Goal: Book appointment/travel/reservation

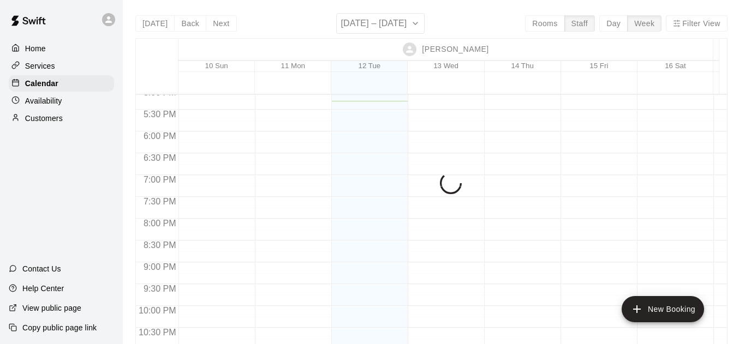
scroll to position [752, 0]
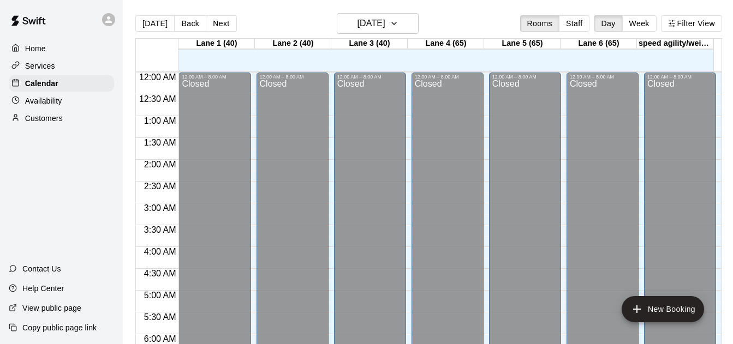
scroll to position [723, 0]
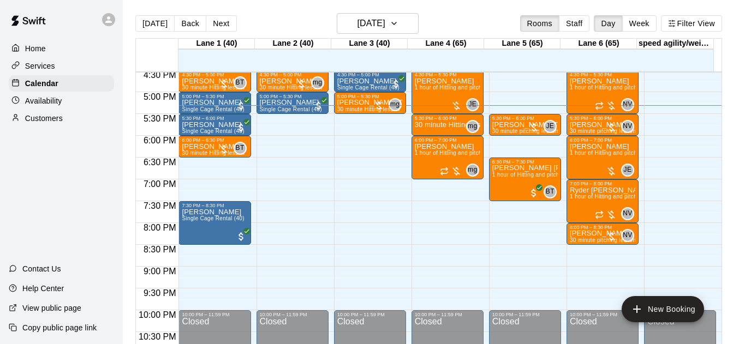
click at [573, 17] on button "Staff" at bounding box center [574, 23] width 31 height 16
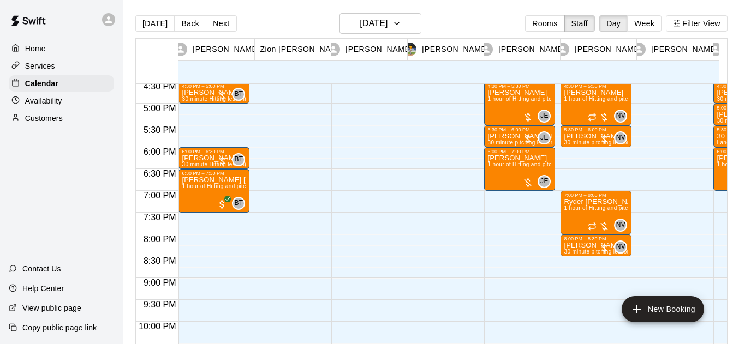
drag, startPoint x: 645, startPoint y: 19, endPoint x: 496, endPoint y: 37, distance: 150.6
click at [645, 19] on button "Week" at bounding box center [644, 23] width 34 height 16
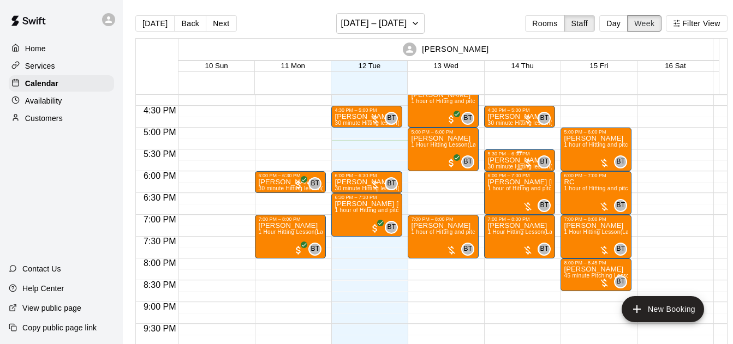
scroll to position [708, 0]
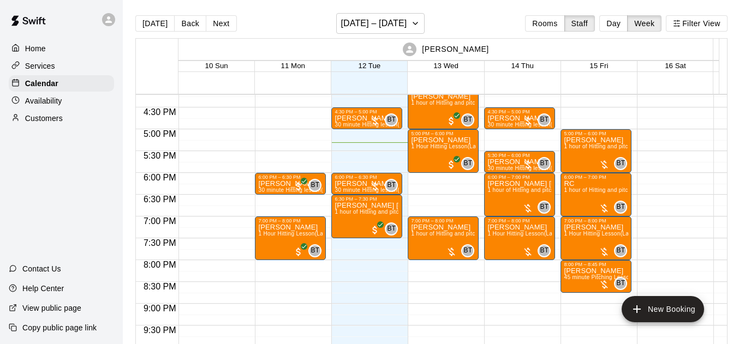
click at [209, 14] on div "Today Back Next August 10 – 16 Rooms Staff Day Week Filter View" at bounding box center [431, 25] width 592 height 25
click at [211, 18] on button "Next" at bounding box center [221, 23] width 31 height 16
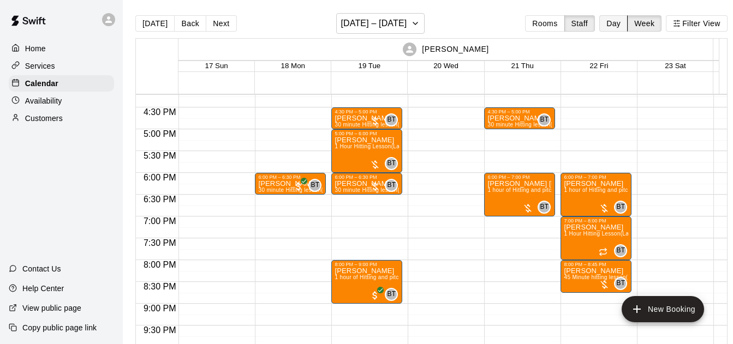
click at [625, 26] on button "Day" at bounding box center [613, 23] width 28 height 16
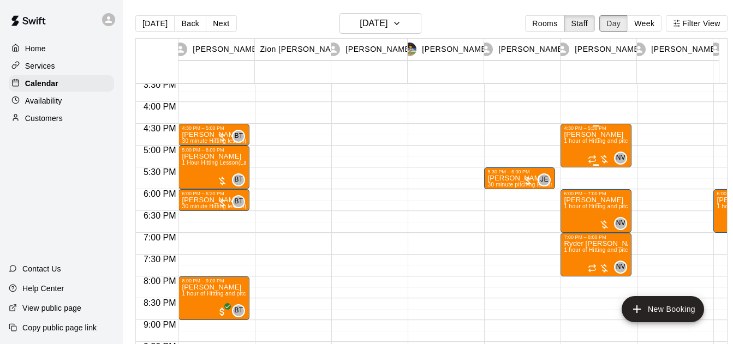
scroll to position [722, 0]
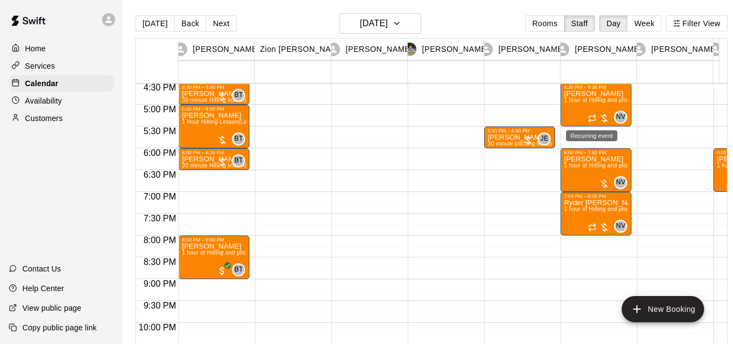
click at [567, 131] on div "Recurring event" at bounding box center [591, 135] width 51 height 11
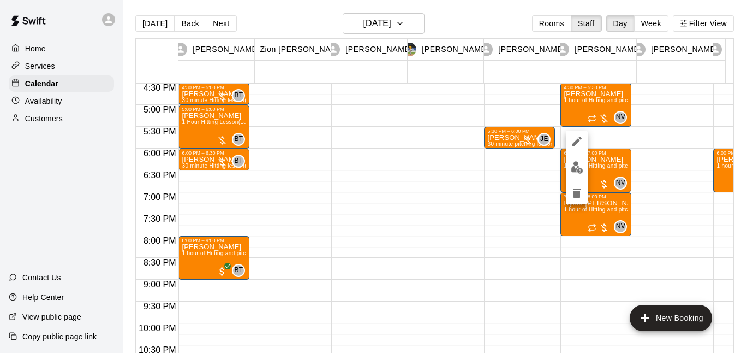
click at [509, 185] on div at bounding box center [370, 176] width 741 height 353
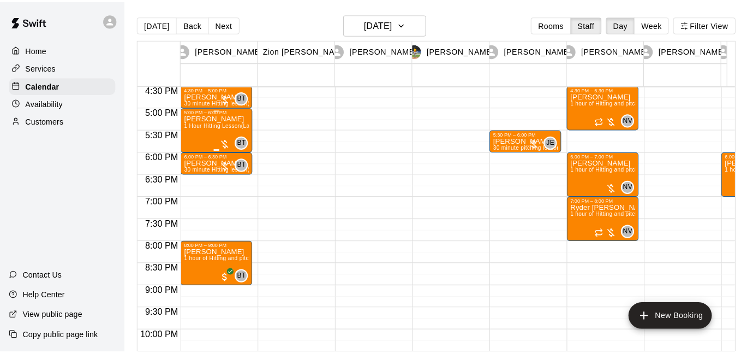
scroll to position [681, 0]
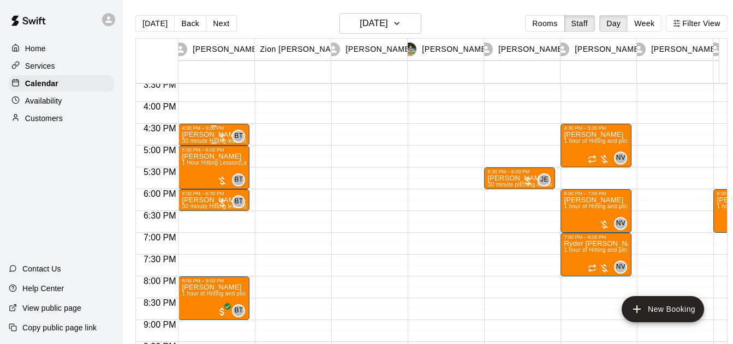
click at [222, 136] on div at bounding box center [222, 137] width 11 height 11
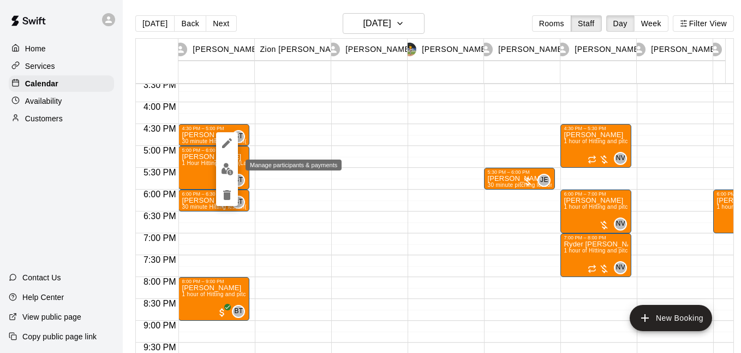
click at [223, 169] on img "edit" at bounding box center [227, 169] width 13 height 13
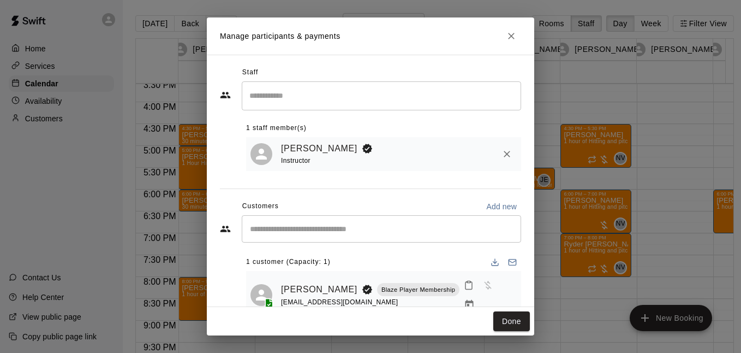
scroll to position [20, 0]
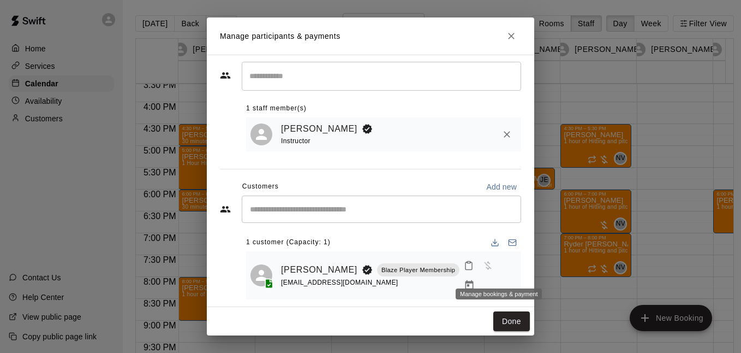
click at [475, 279] on icon "Manage bookings & payment" at bounding box center [469, 284] width 11 height 11
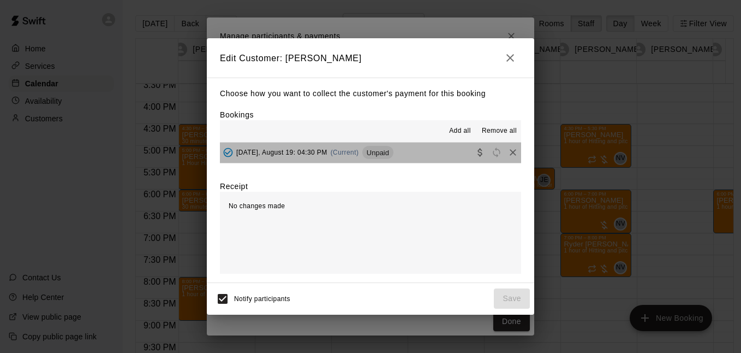
click at [437, 149] on button "Tuesday, August 19: 04:30 PM (Current) Unpaid" at bounding box center [370, 152] width 301 height 20
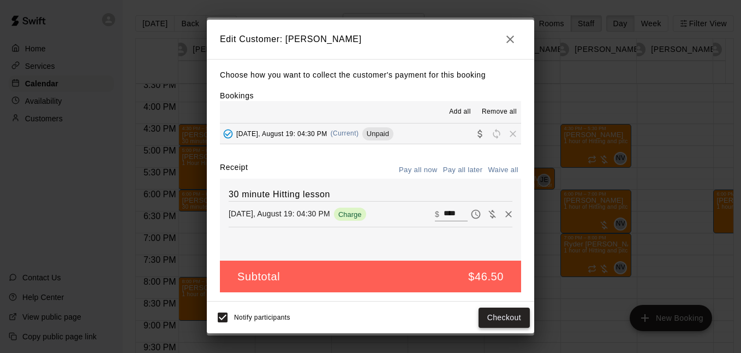
drag, startPoint x: 504, startPoint y: 313, endPoint x: 505, endPoint y: 318, distance: 5.7
click at [505, 318] on button "Checkout" at bounding box center [504, 317] width 51 height 20
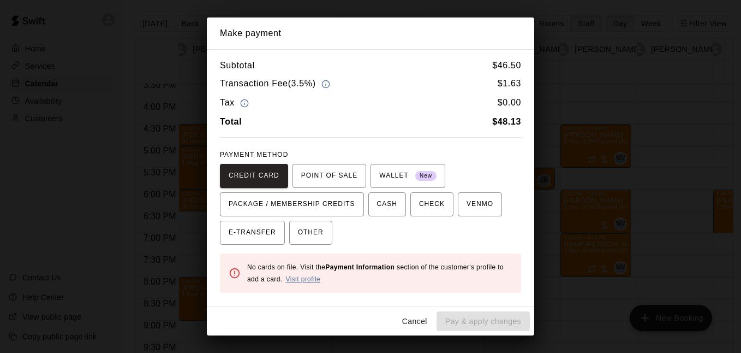
click at [309, 281] on link "Visit profile" at bounding box center [302, 279] width 35 height 8
click at [412, 317] on button "Cancel" at bounding box center [414, 321] width 35 height 20
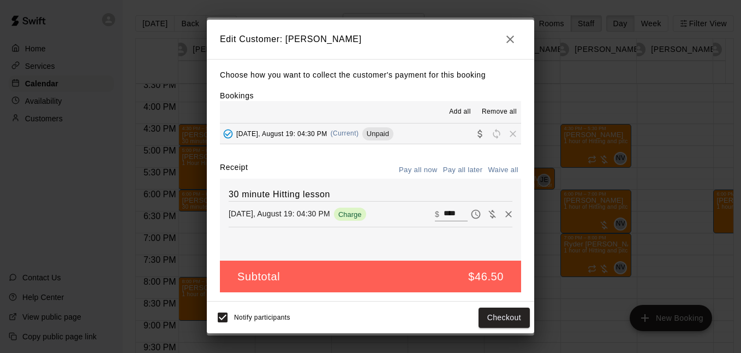
click at [514, 44] on icon "button" at bounding box center [510, 39] width 13 height 13
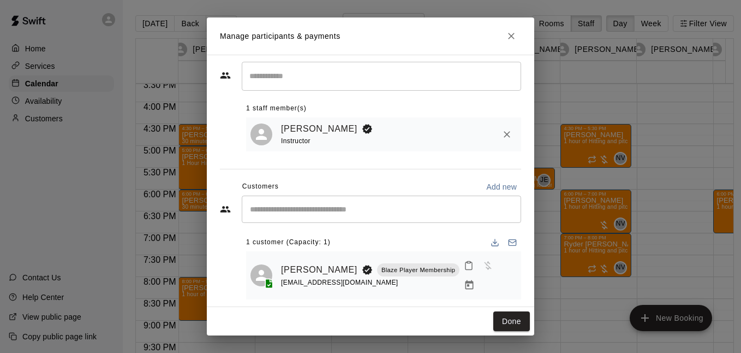
click at [486, 184] on p "Add new" at bounding box center [501, 186] width 31 height 11
select select "**"
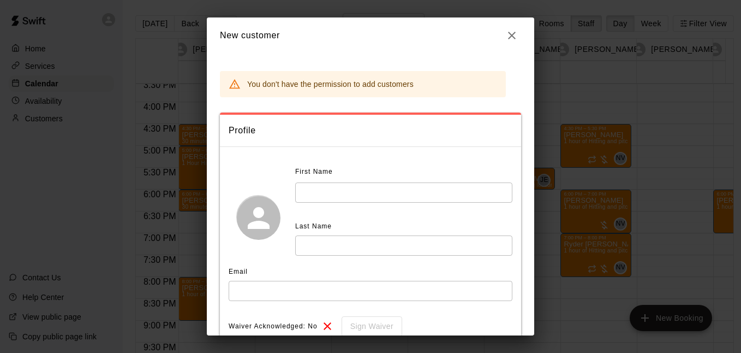
click at [510, 39] on icon "button" at bounding box center [511, 35] width 13 height 13
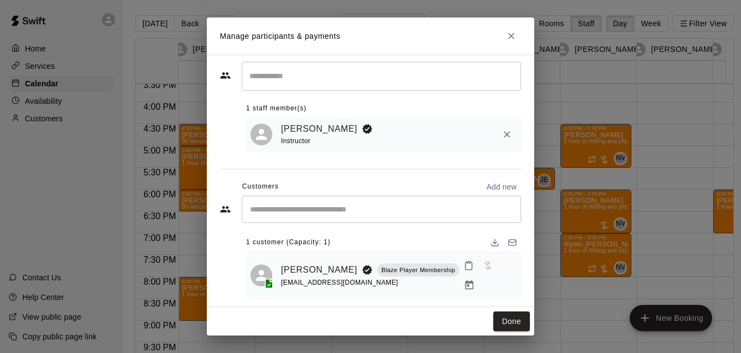
click at [414, 277] on div "[EMAIL_ADDRESS][DOMAIN_NAME]" at bounding box center [370, 282] width 178 height 11
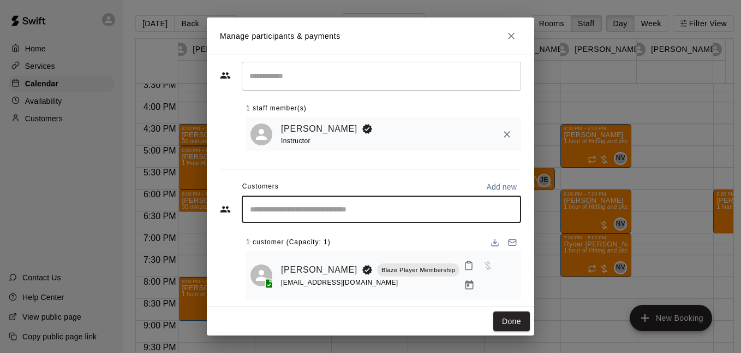
click at [442, 215] on input "Start typing to search customers..." at bounding box center [382, 209] width 270 height 11
type input "******"
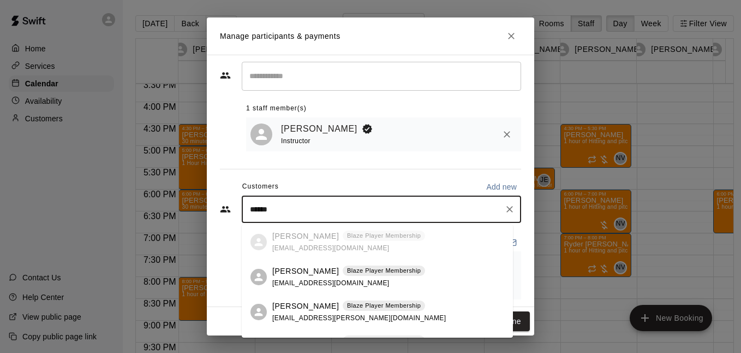
click at [392, 321] on div "Jamie chandler Blaze Player Membership pea.chandler@gmail.com" at bounding box center [359, 311] width 174 height 23
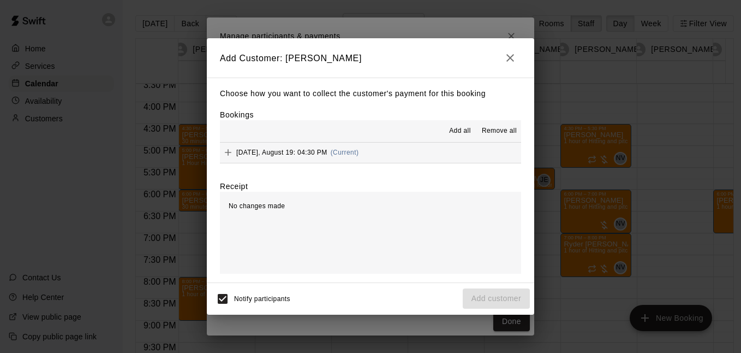
click at [378, 153] on button "Tuesday, August 19: 04:30 PM (Current)" at bounding box center [370, 152] width 301 height 20
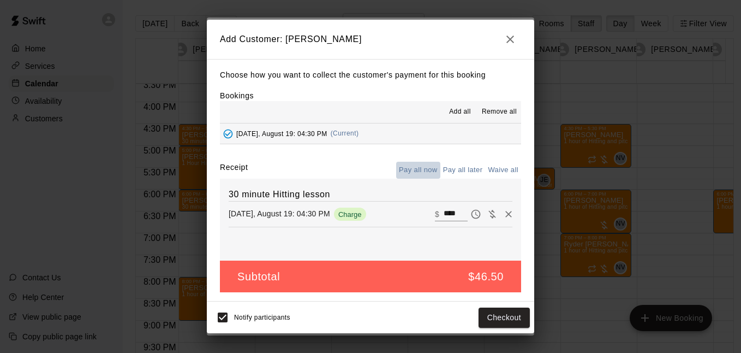
click at [426, 171] on button "Pay all now" at bounding box center [418, 170] width 44 height 17
click at [485, 313] on button "Checkout" at bounding box center [504, 317] width 51 height 20
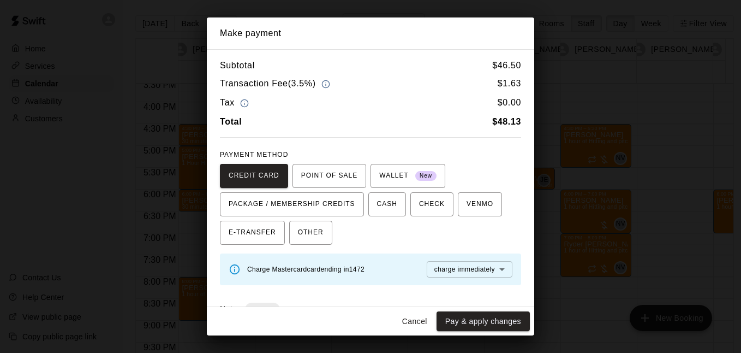
drag, startPoint x: 474, startPoint y: 318, endPoint x: 468, endPoint y: 317, distance: 6.1
click at [471, 317] on button "Pay & apply changes" at bounding box center [483, 321] width 93 height 20
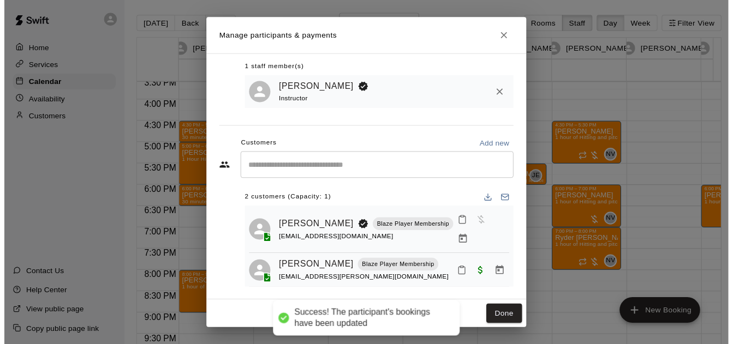
scroll to position [61, 0]
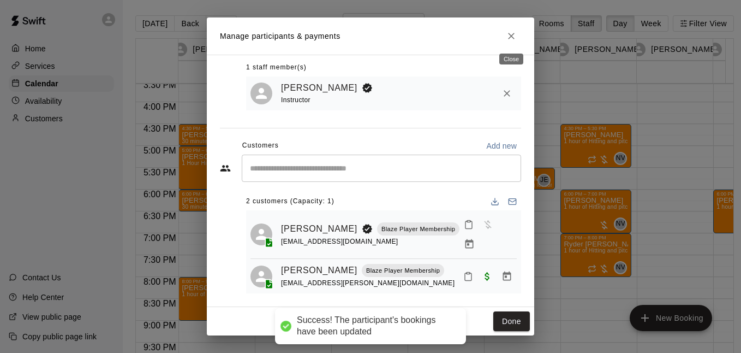
click at [515, 35] on icon "Close" at bounding box center [511, 36] width 11 height 11
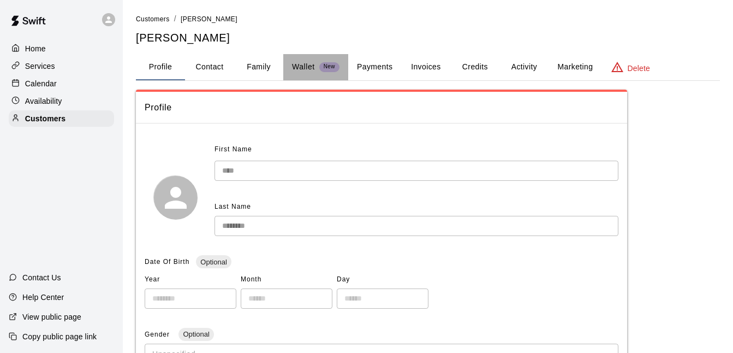
drag, startPoint x: 314, startPoint y: 65, endPoint x: 311, endPoint y: 72, distance: 7.3
click at [315, 65] on div "Wallet New" at bounding box center [315, 66] width 47 height 11
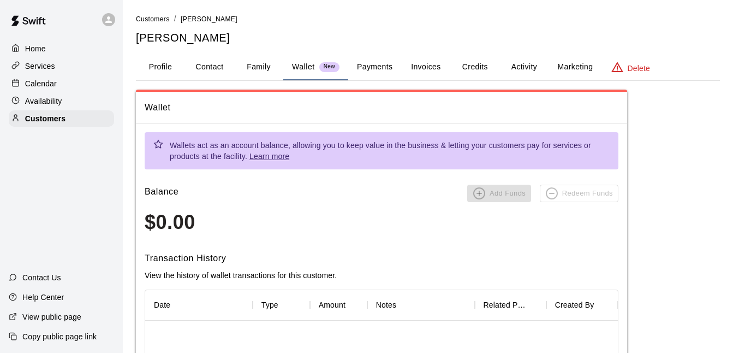
click at [372, 64] on button "Payments" at bounding box center [374, 67] width 53 height 26
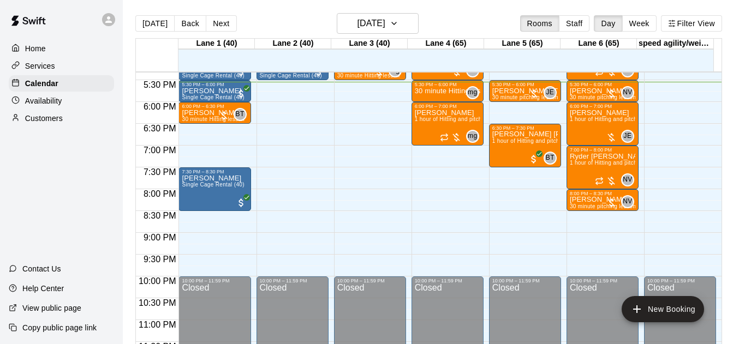
scroll to position [669, 0]
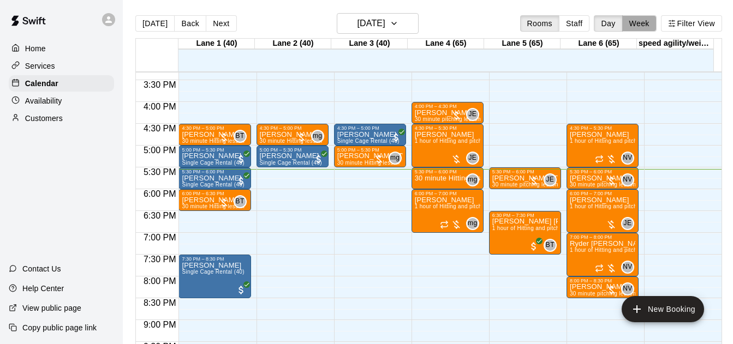
click at [630, 22] on button "Week" at bounding box center [639, 23] width 34 height 16
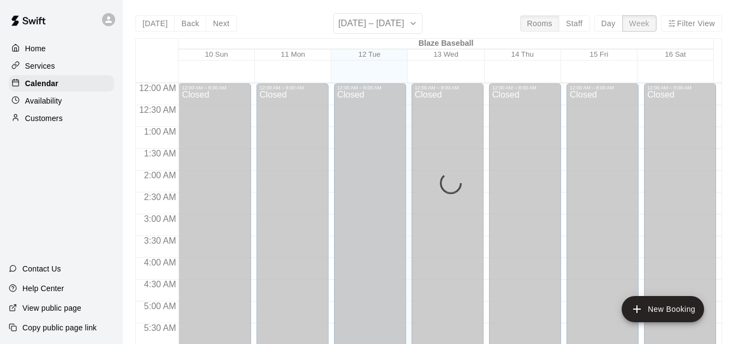
scroll to position [766, 0]
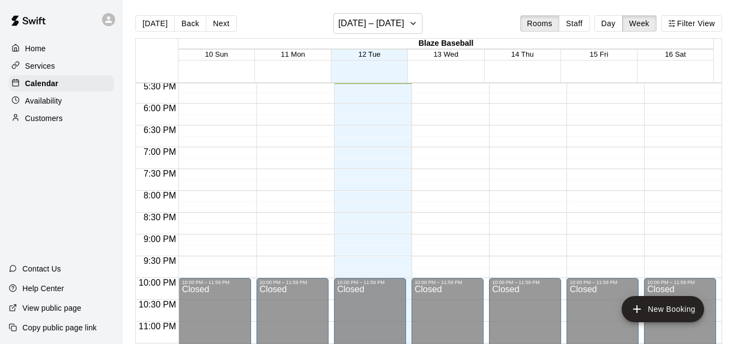
click at [577, 24] on button "Staff" at bounding box center [574, 23] width 31 height 16
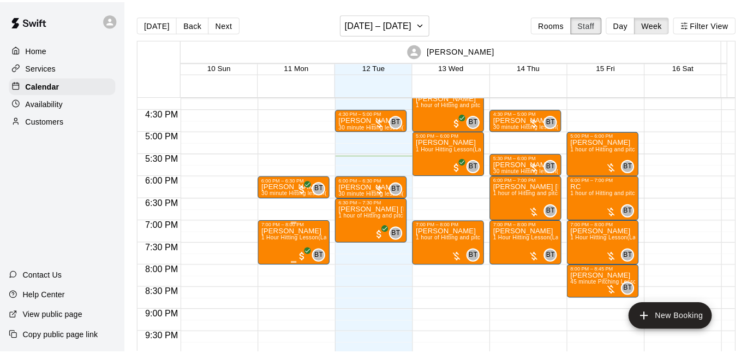
scroll to position [708, 0]
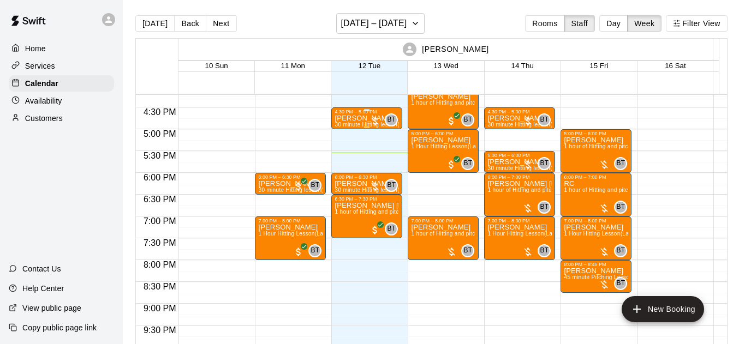
click at [373, 121] on div at bounding box center [375, 121] width 11 height 11
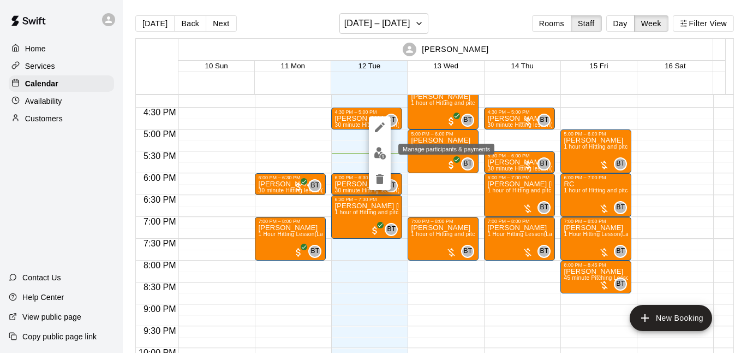
click at [379, 152] on img "edit" at bounding box center [380, 153] width 13 height 13
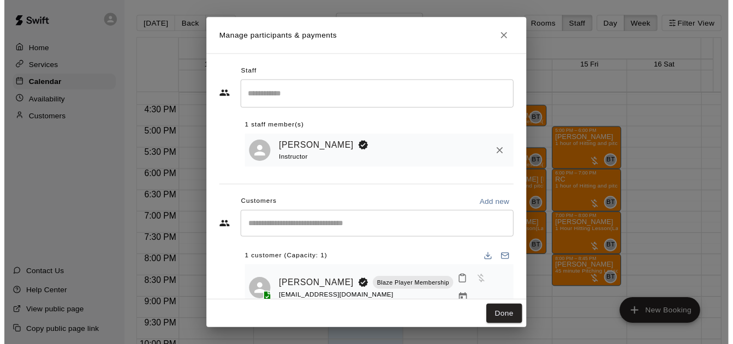
scroll to position [20, 0]
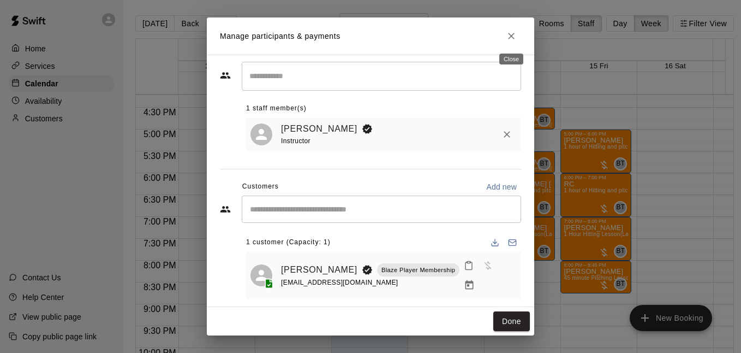
click at [514, 30] on button "Close" at bounding box center [512, 36] width 20 height 20
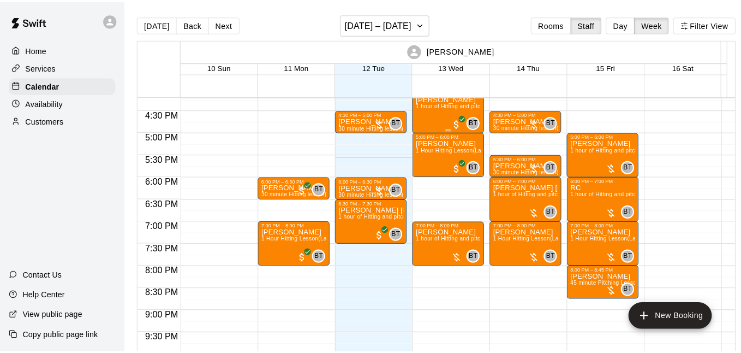
scroll to position [669, 0]
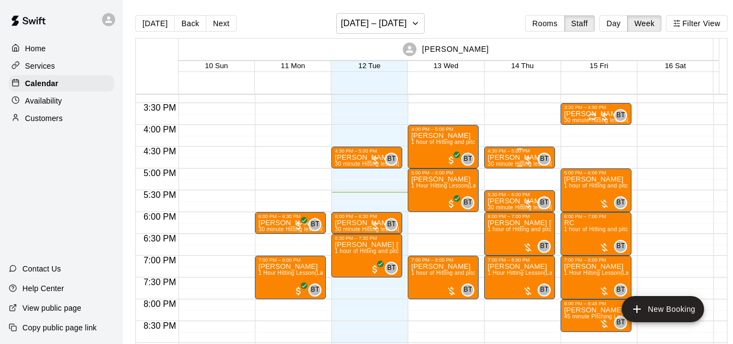
click at [510, 158] on p "[PERSON_NAME]" at bounding box center [519, 158] width 64 height 0
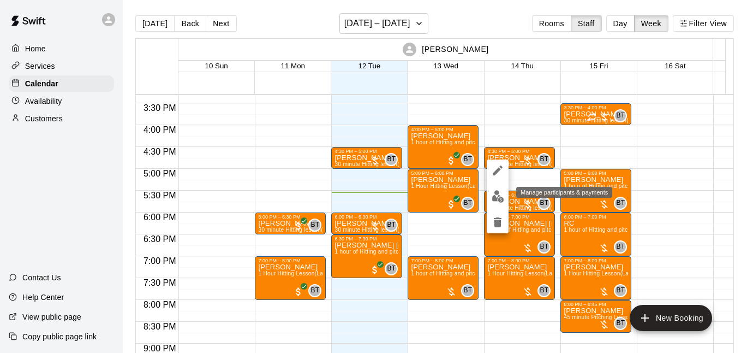
click at [498, 192] on img "edit" at bounding box center [498, 196] width 13 height 13
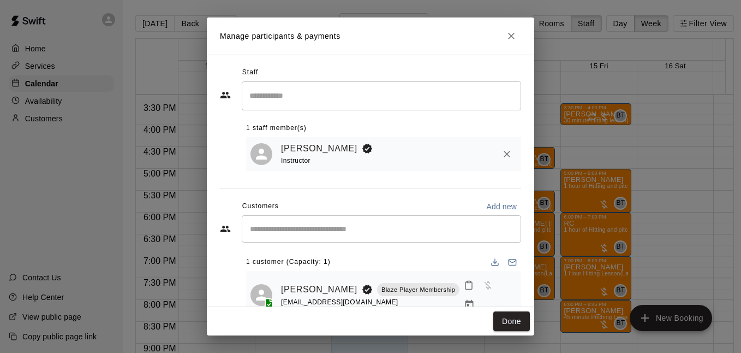
scroll to position [20, 0]
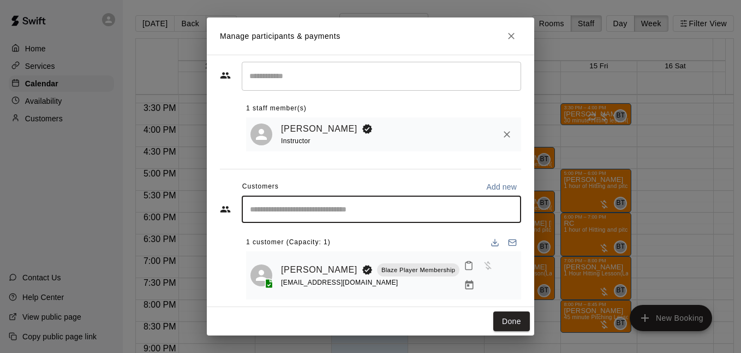
click at [492, 215] on input "Start typing to search customers..." at bounding box center [382, 209] width 270 height 11
type input "********"
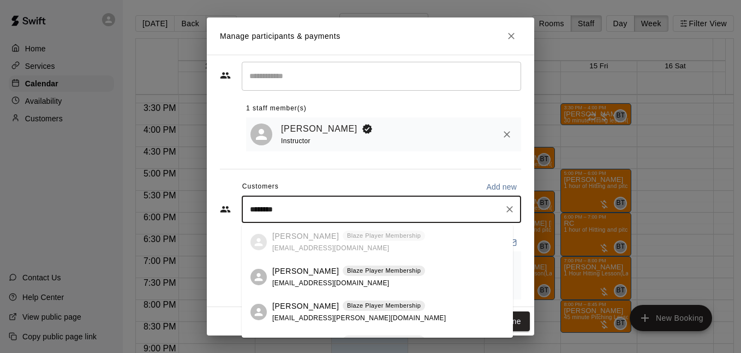
click at [415, 301] on div "Jamie chandler Blaze Player Membership pea.chandler@gmail.com" at bounding box center [388, 311] width 232 height 23
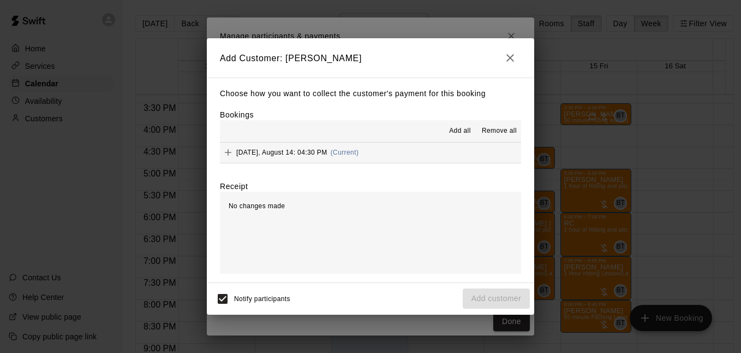
click at [515, 55] on icon "button" at bounding box center [510, 57] width 13 height 13
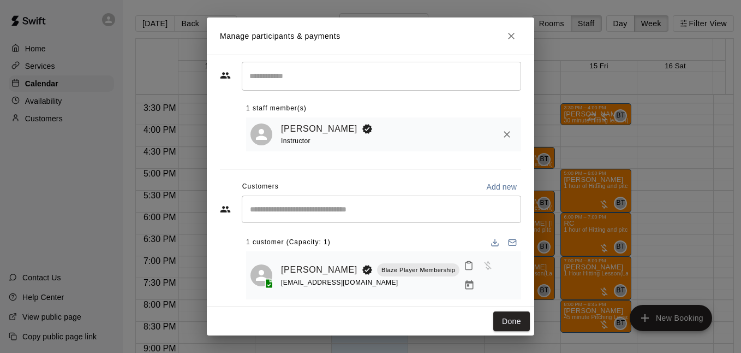
click at [514, 35] on icon "Close" at bounding box center [511, 36] width 11 height 11
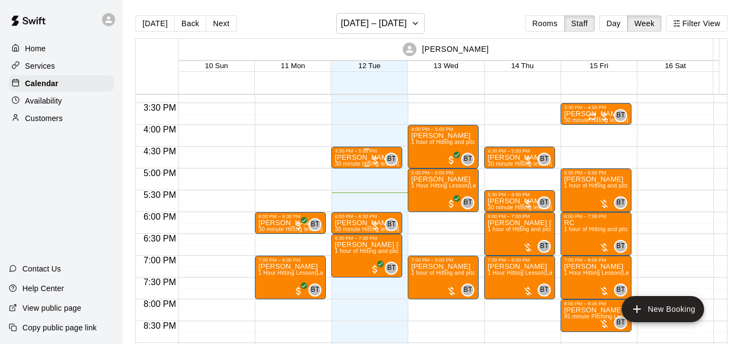
click at [373, 160] on div at bounding box center [375, 160] width 11 height 11
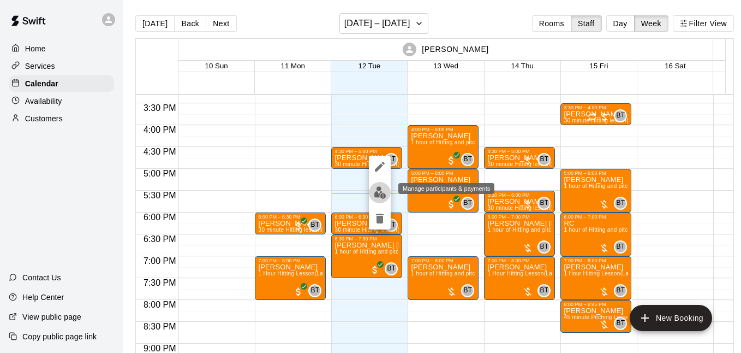
click at [382, 193] on img "edit" at bounding box center [380, 192] width 13 height 13
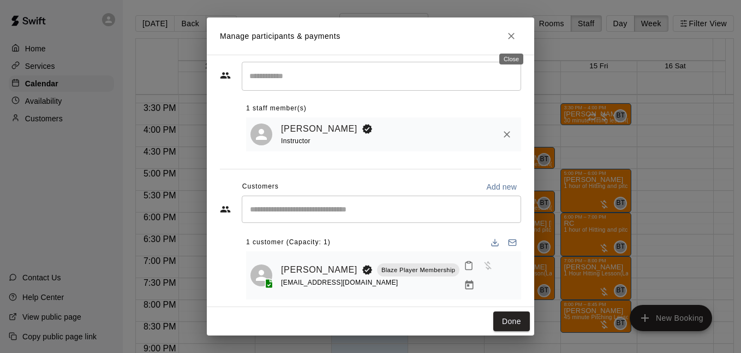
click at [515, 33] on icon "Close" at bounding box center [511, 36] width 11 height 11
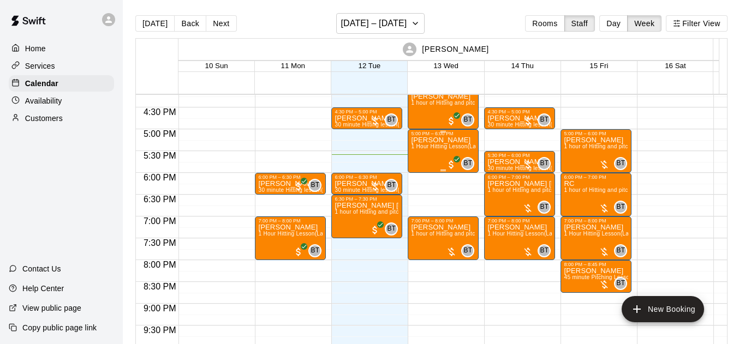
scroll to position [747, 0]
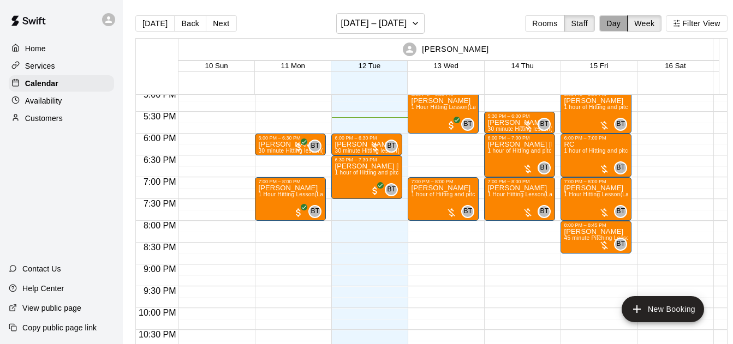
click at [628, 21] on button "Day" at bounding box center [613, 23] width 28 height 16
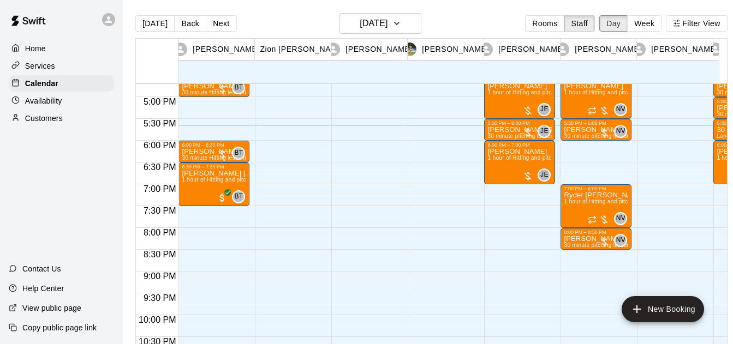
scroll to position [647, 0]
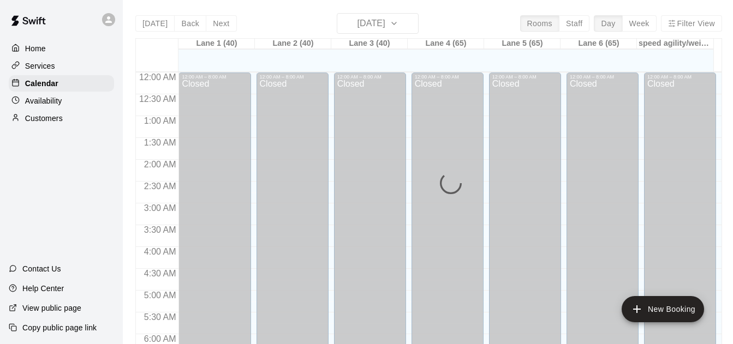
scroll to position [723, 0]
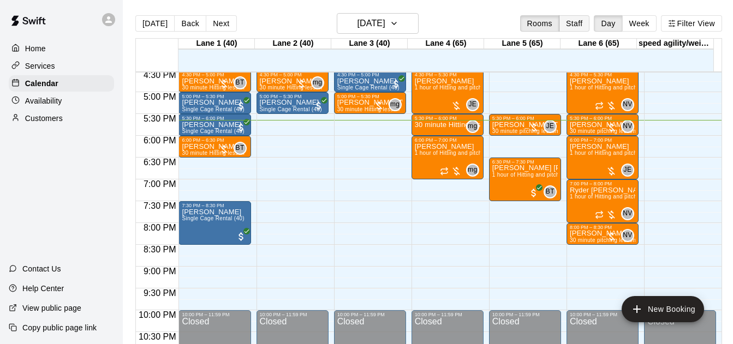
click at [567, 25] on button "Staff" at bounding box center [574, 23] width 31 height 16
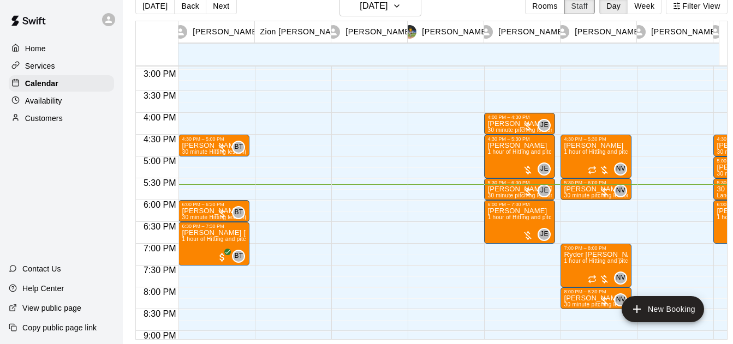
scroll to position [0, 0]
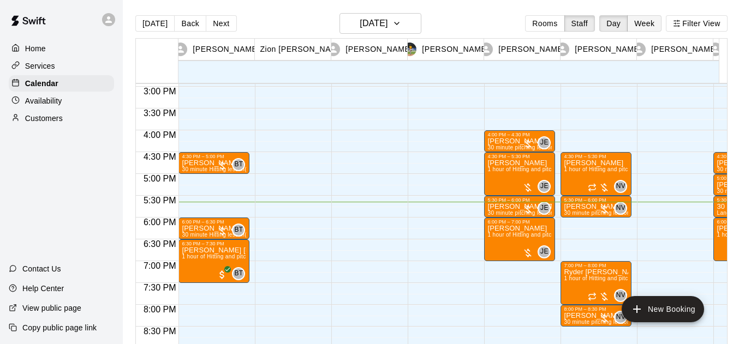
click at [646, 26] on button "Week" at bounding box center [644, 23] width 34 height 16
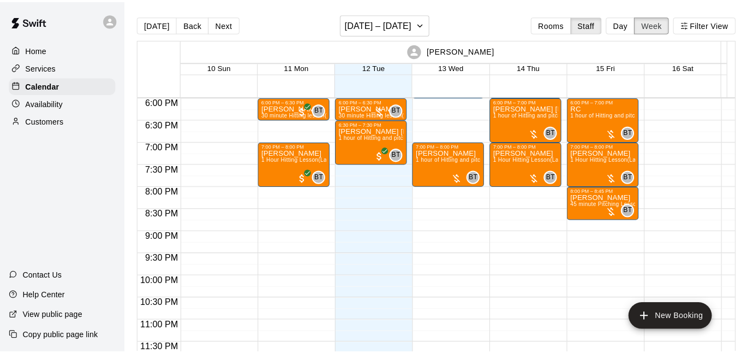
scroll to position [708, 0]
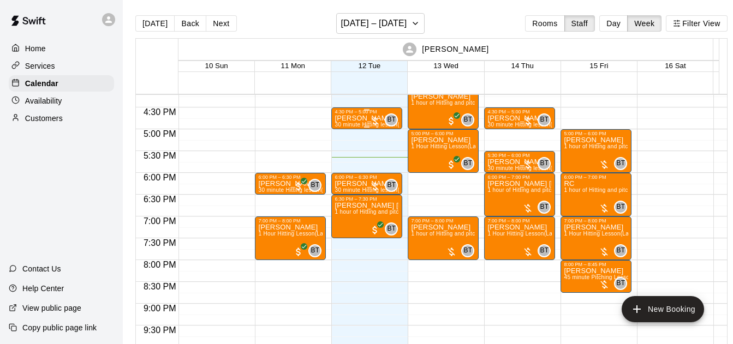
click at [376, 123] on div at bounding box center [375, 121] width 11 height 11
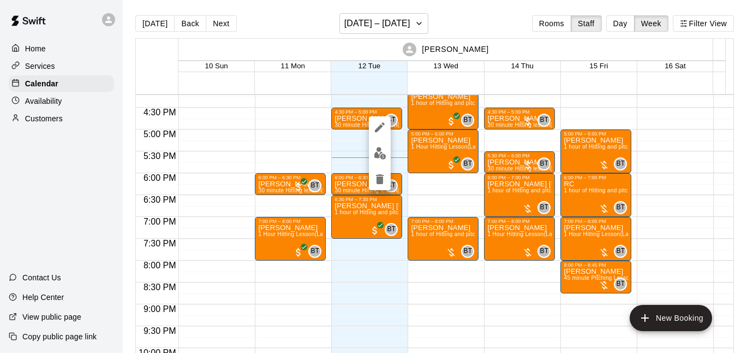
click at [291, 21] on div at bounding box center [370, 176] width 741 height 353
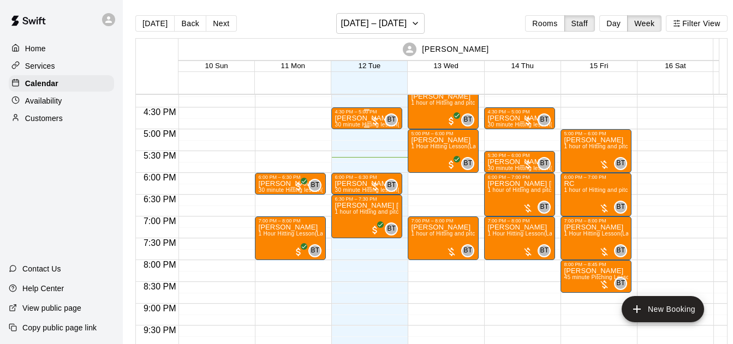
click at [372, 122] on div at bounding box center [375, 121] width 11 height 11
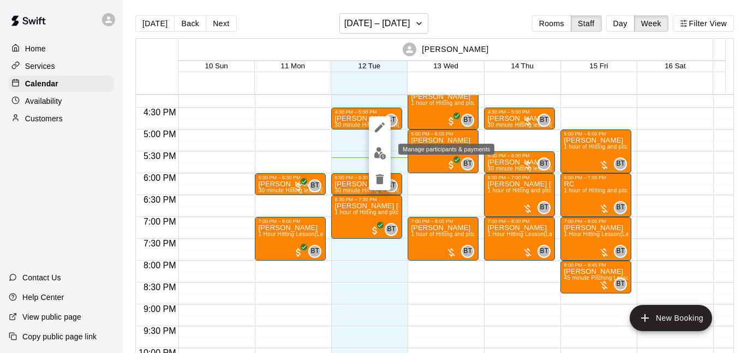
click at [378, 152] on img "edit" at bounding box center [380, 153] width 13 height 13
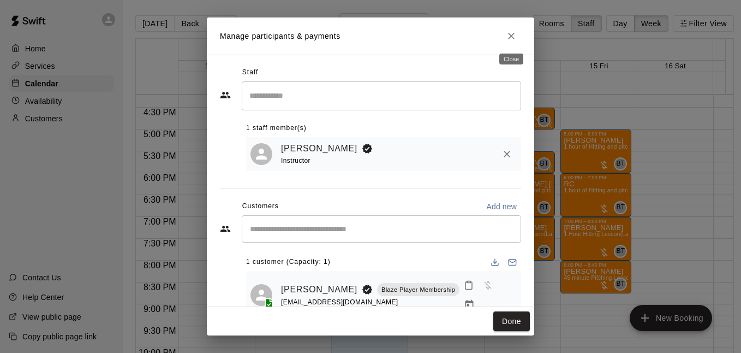
click at [519, 35] on button "Close" at bounding box center [512, 36] width 20 height 20
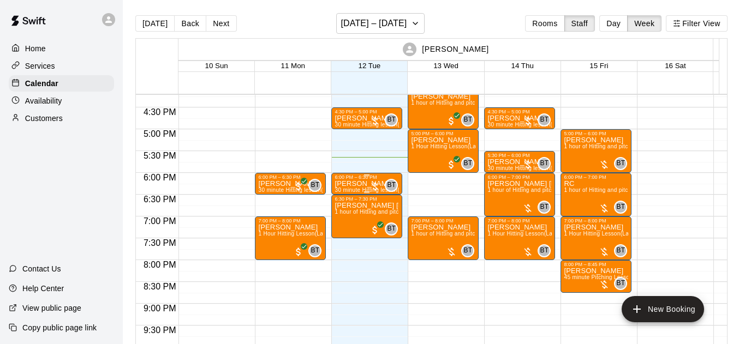
click at [375, 186] on div at bounding box center [375, 186] width 11 height 11
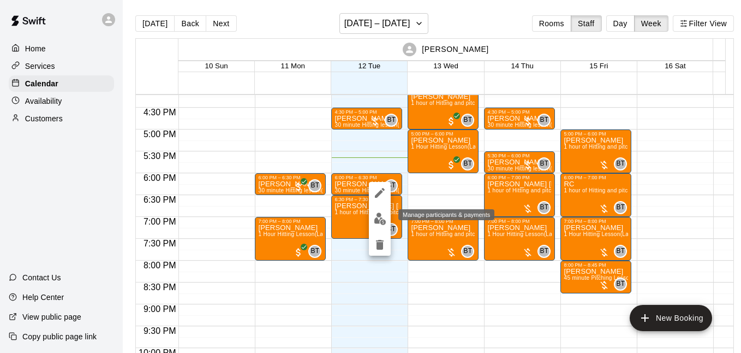
click at [380, 218] on img "edit" at bounding box center [380, 218] width 13 height 13
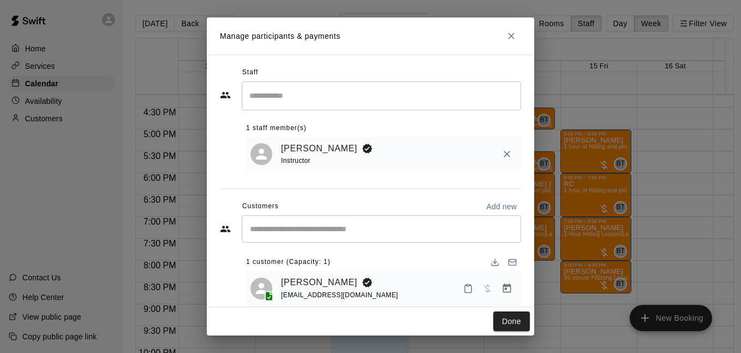
scroll to position [20, 0]
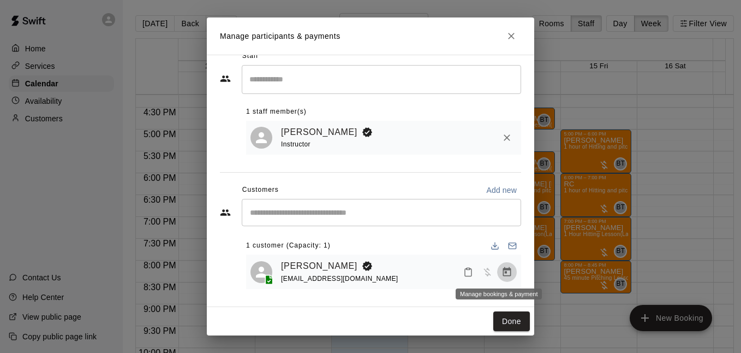
click at [502, 270] on icon "Manage bookings & payment" at bounding box center [507, 271] width 11 height 11
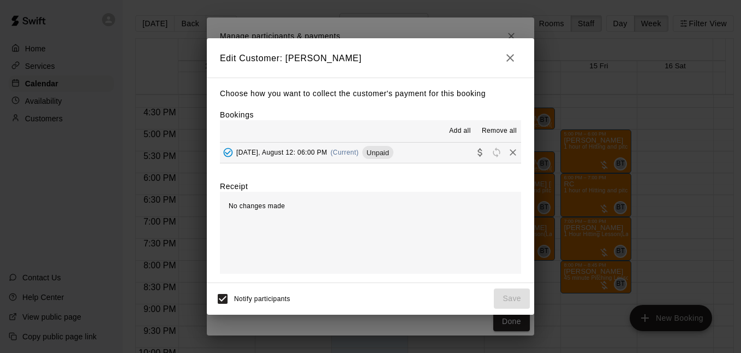
click at [413, 158] on button "[DATE], August 12: 06:00 PM (Current) Unpaid" at bounding box center [370, 152] width 301 height 20
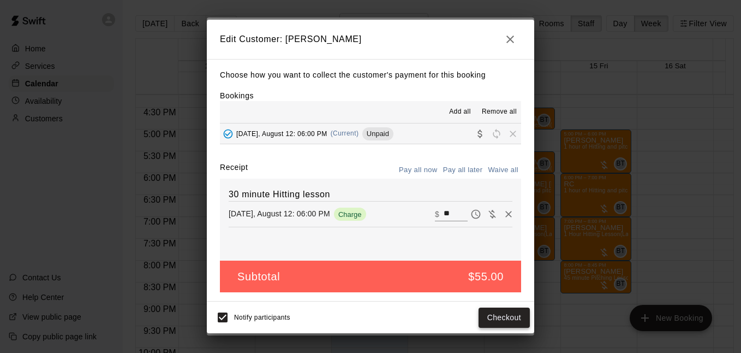
click at [495, 313] on button "Checkout" at bounding box center [504, 317] width 51 height 20
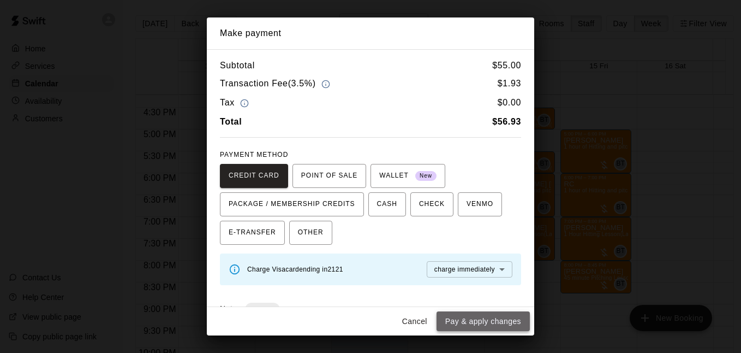
click at [484, 324] on button "Pay & apply changes" at bounding box center [483, 321] width 93 height 20
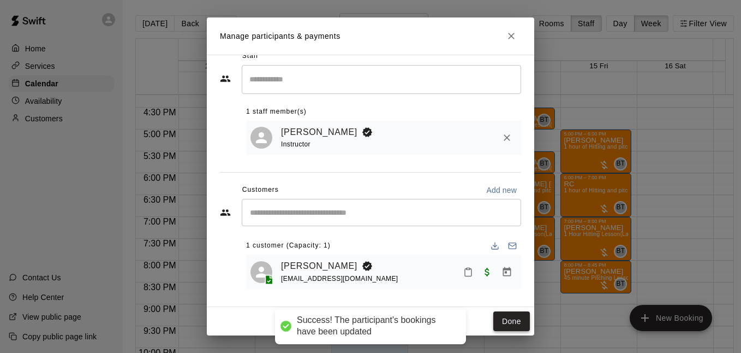
click at [517, 316] on button "Done" at bounding box center [511, 321] width 37 height 20
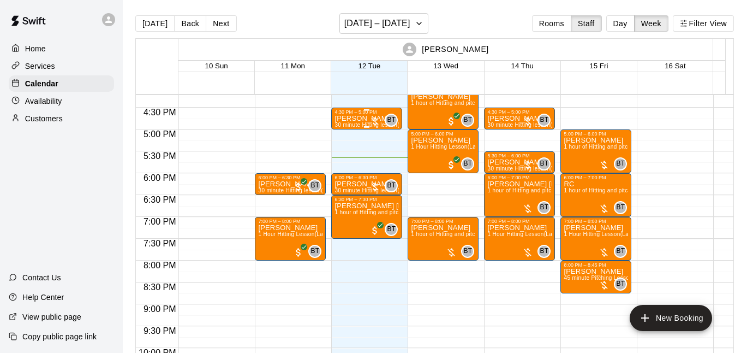
click at [378, 117] on div at bounding box center [375, 121] width 11 height 11
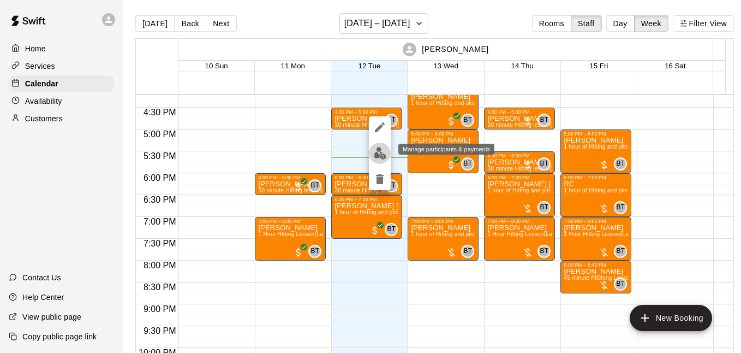
click at [377, 148] on img "edit" at bounding box center [380, 153] width 13 height 13
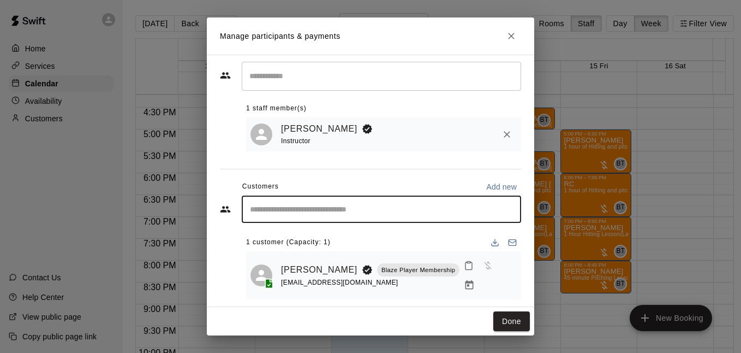
click at [409, 208] on input "Start typing to search customers..." at bounding box center [382, 209] width 270 height 11
drag, startPoint x: 510, startPoint y: 34, endPoint x: 495, endPoint y: 44, distance: 18.2
click at [510, 34] on icon "Close" at bounding box center [511, 36] width 11 height 11
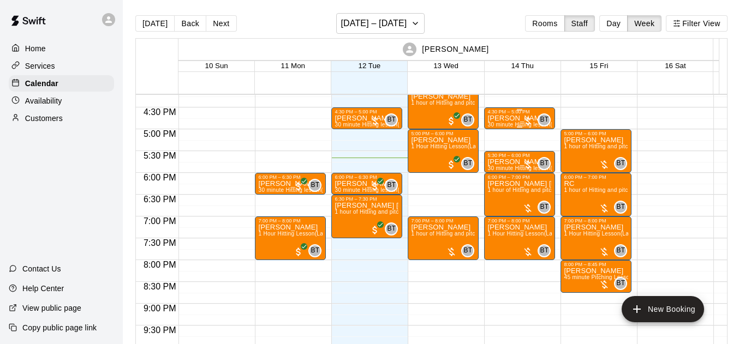
click at [515, 118] on p "[PERSON_NAME]" at bounding box center [519, 118] width 64 height 0
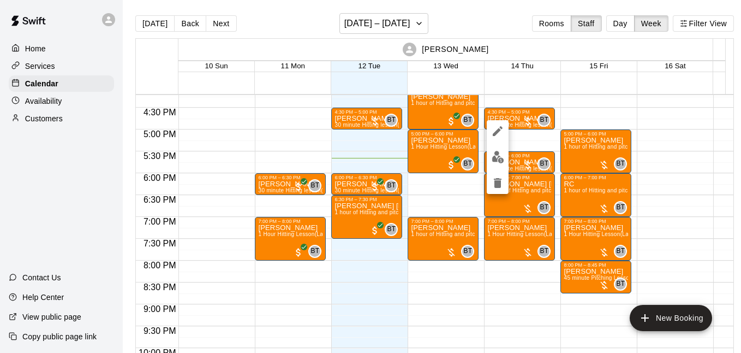
click at [494, 154] on img "edit" at bounding box center [498, 157] width 13 height 13
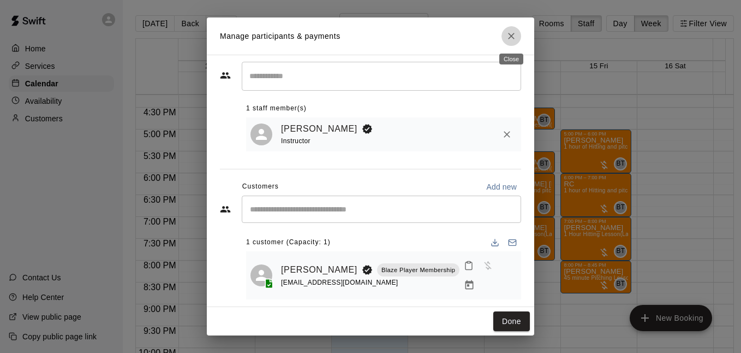
click at [515, 36] on icon "Close" at bounding box center [511, 36] width 11 height 11
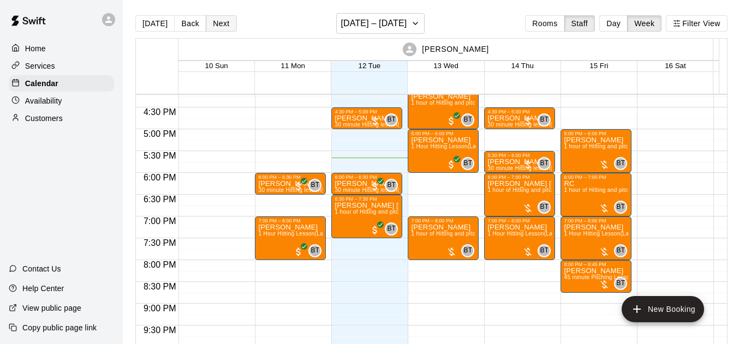
click at [221, 23] on button "Next" at bounding box center [221, 23] width 31 height 16
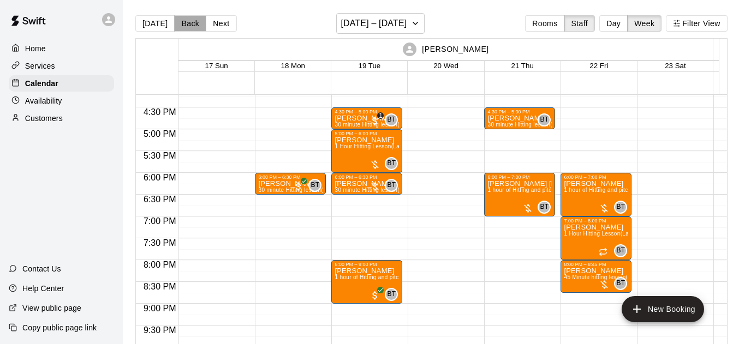
click at [194, 27] on button "Back" at bounding box center [190, 23] width 32 height 16
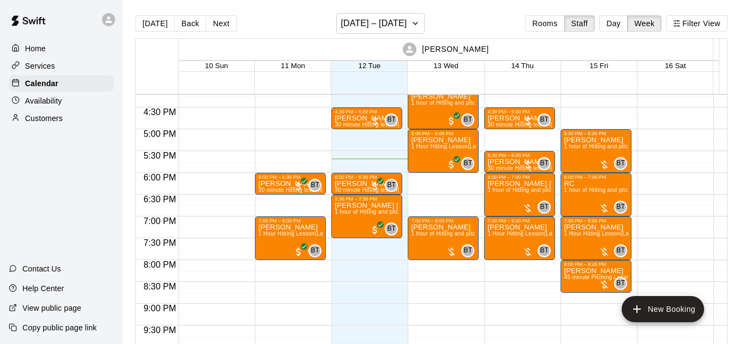
drag, startPoint x: 217, startPoint y: 22, endPoint x: 276, endPoint y: 91, distance: 90.5
click at [217, 22] on button "Next" at bounding box center [221, 23] width 31 height 16
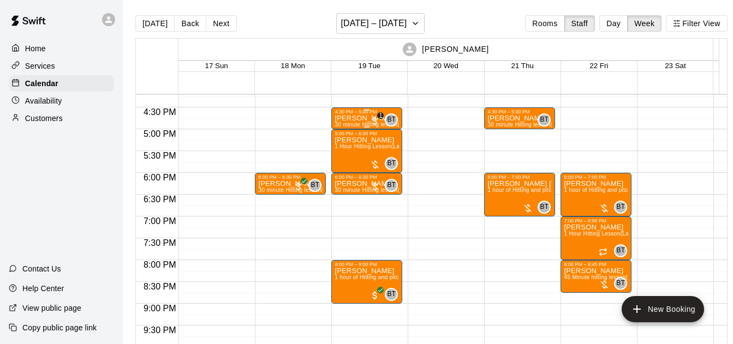
click at [367, 118] on p "[PERSON_NAME]" at bounding box center [367, 118] width 64 height 0
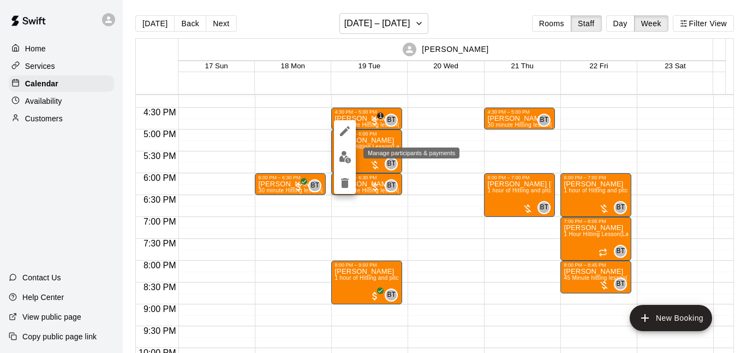
click at [350, 159] on img "edit" at bounding box center [345, 157] width 13 height 13
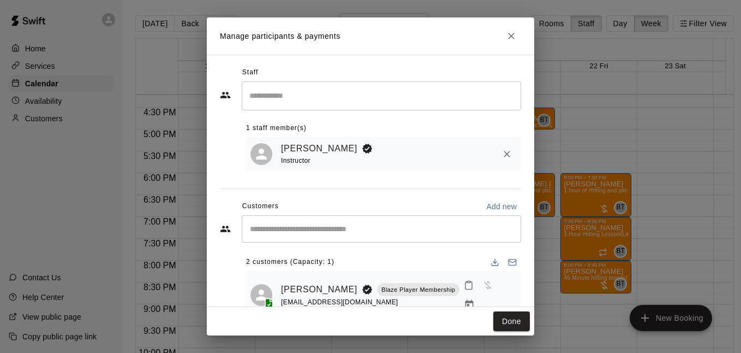
scroll to position [61, 0]
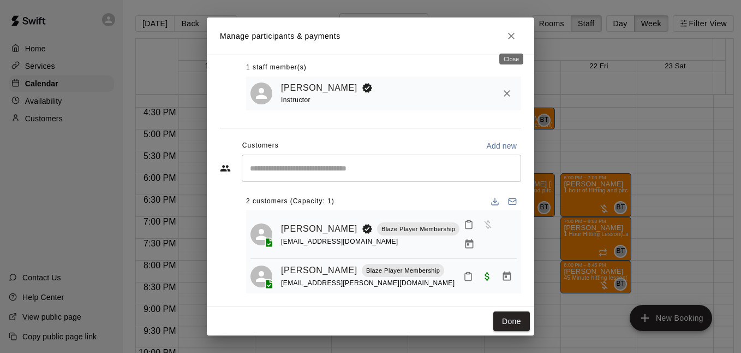
click at [514, 38] on icon "Close" at bounding box center [511, 36] width 11 height 11
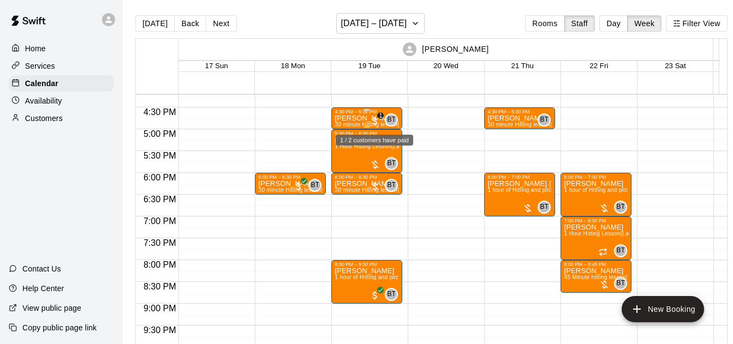
click at [370, 121] on span "1" at bounding box center [375, 121] width 11 height 11
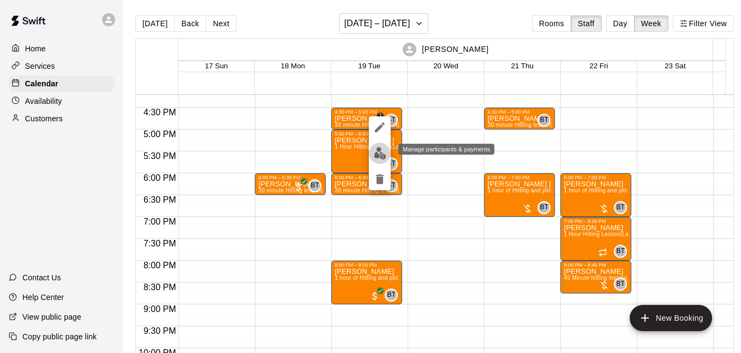
click at [379, 154] on img "edit" at bounding box center [380, 153] width 13 height 13
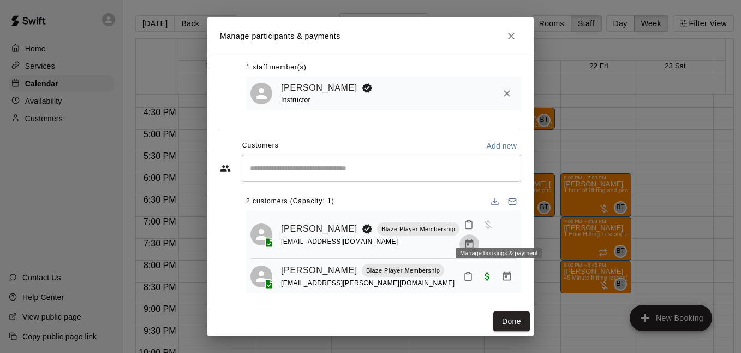
click at [474, 239] on icon "Manage bookings & payment" at bounding box center [470, 243] width 8 height 9
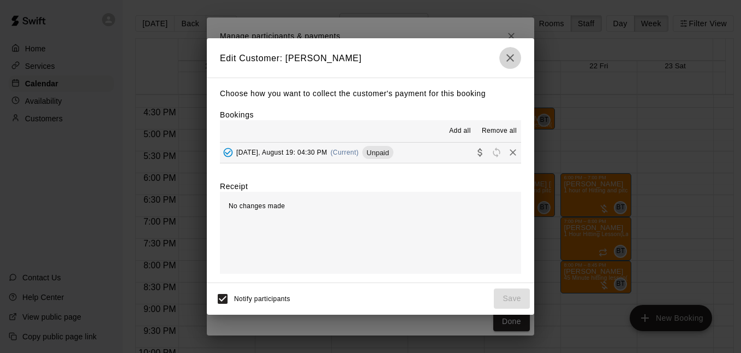
click at [514, 55] on icon "button" at bounding box center [510, 57] width 13 height 13
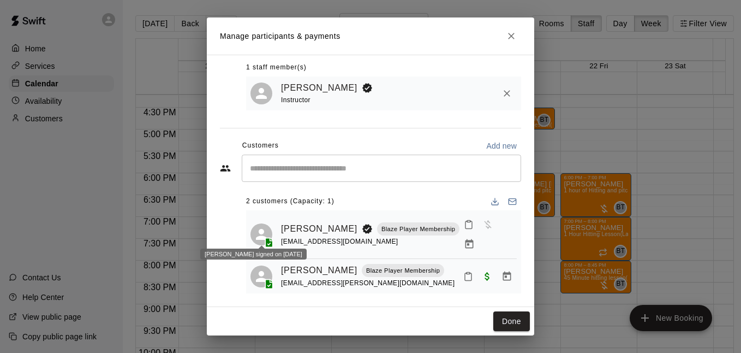
click at [269, 237] on icon at bounding box center [269, 241] width 7 height 9
drag, startPoint x: 301, startPoint y: 223, endPoint x: 473, endPoint y: 196, distance: 174.0
click at [474, 195] on div "2 customers (Capacity: 1)" at bounding box center [383, 201] width 275 height 17
click at [514, 36] on icon "Close" at bounding box center [511, 36] width 11 height 11
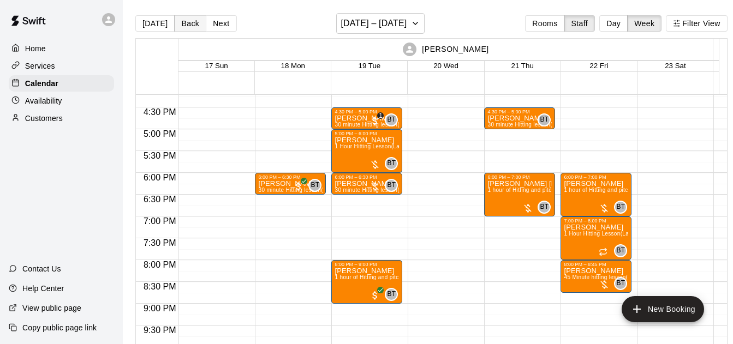
click at [195, 24] on button "Back" at bounding box center [190, 23] width 32 height 16
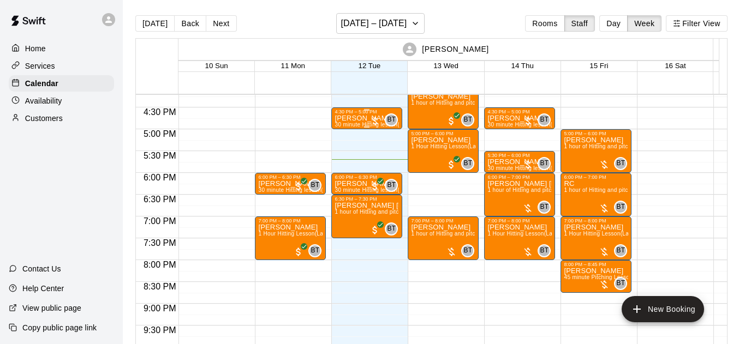
click at [377, 115] on div "BT 0" at bounding box center [384, 120] width 28 height 13
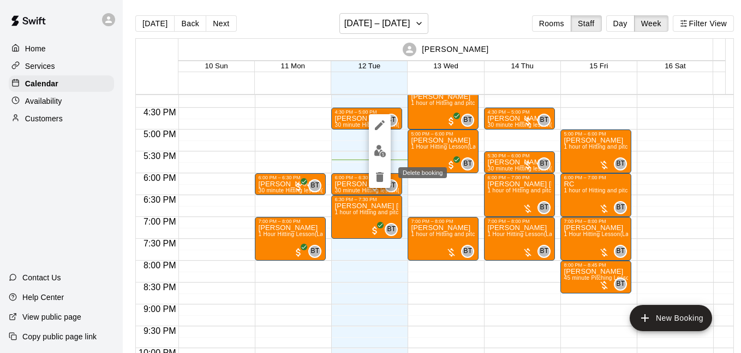
click at [379, 175] on icon "delete" at bounding box center [380, 177] width 8 height 10
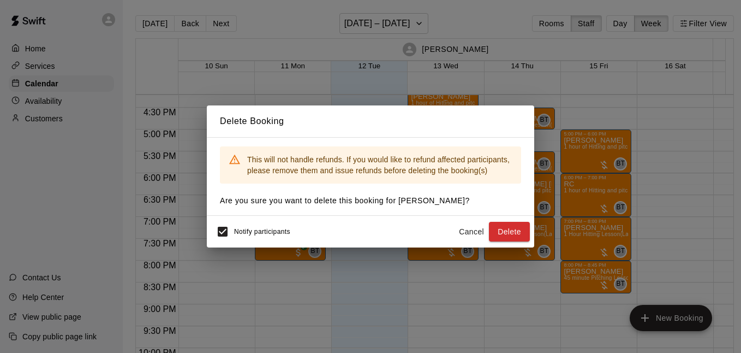
drag, startPoint x: 511, startPoint y: 228, endPoint x: 394, endPoint y: 177, distance: 128.4
click at [510, 228] on button "Delete" at bounding box center [509, 232] width 41 height 20
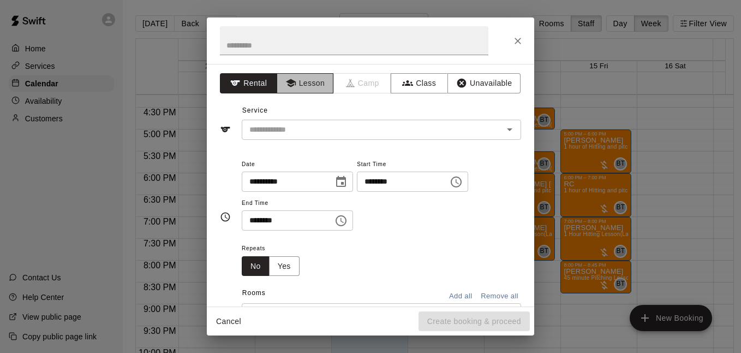
click at [309, 79] on button "Lesson" at bounding box center [305, 83] width 57 height 20
click at [309, 54] on input "text" at bounding box center [354, 40] width 269 height 29
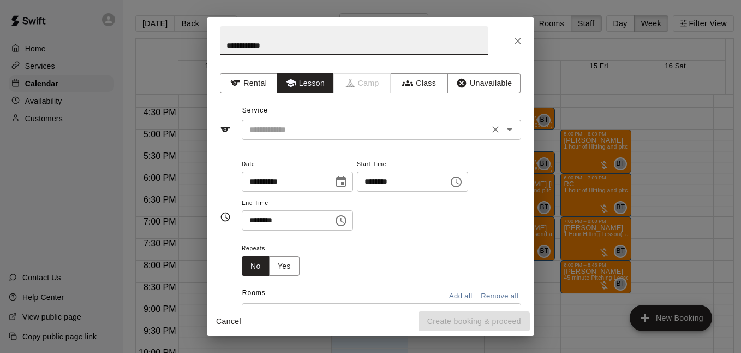
click at [503, 133] on icon "Open" at bounding box center [509, 129] width 13 height 13
type input "**********"
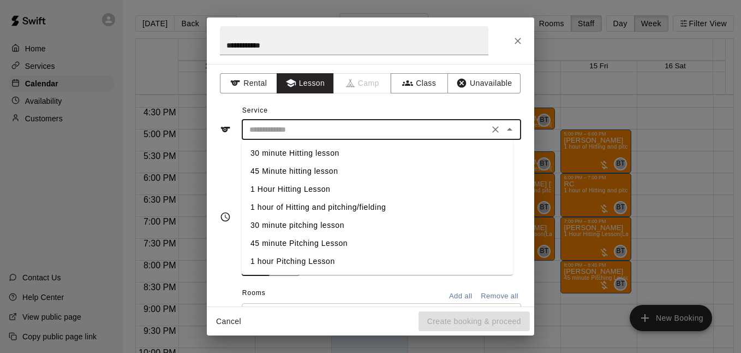
click at [333, 157] on li "30 minute Hitting lesson" at bounding box center [377, 153] width 271 height 18
type input "**********"
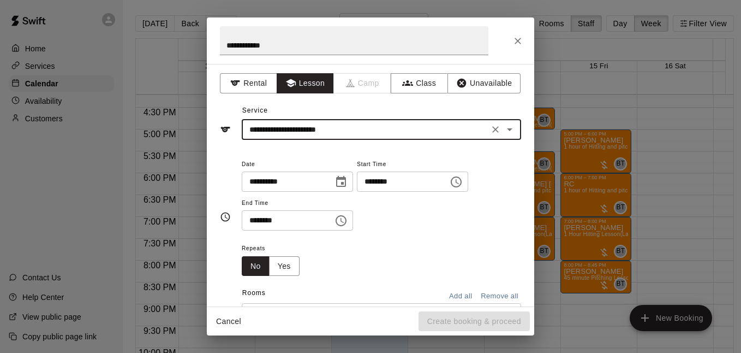
scroll to position [145, 0]
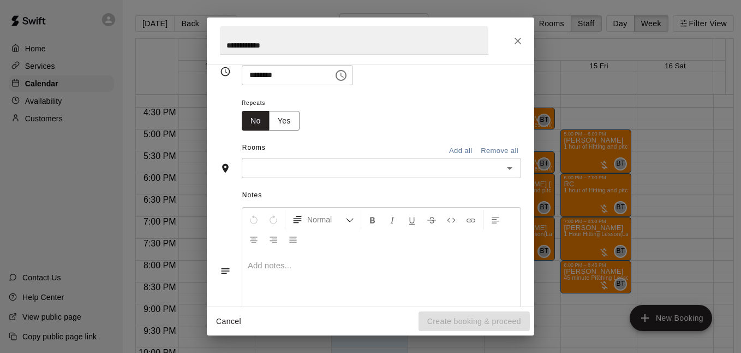
click at [503, 172] on icon "Open" at bounding box center [509, 168] width 13 height 13
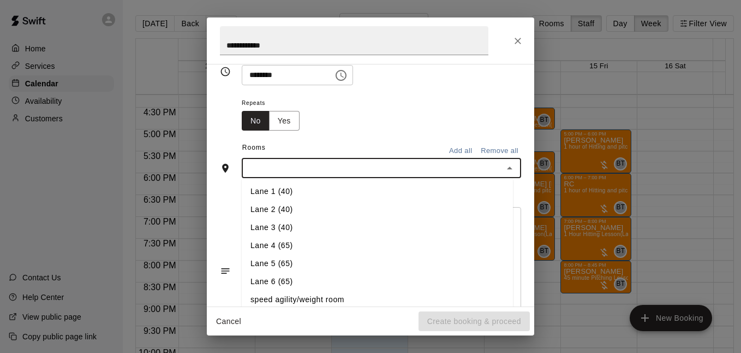
click at [278, 194] on li "Lane 1 (40)" at bounding box center [377, 191] width 271 height 18
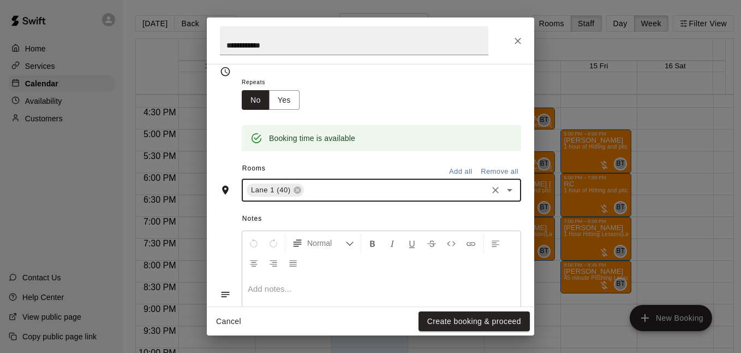
click at [362, 214] on span "Notes" at bounding box center [381, 218] width 279 height 17
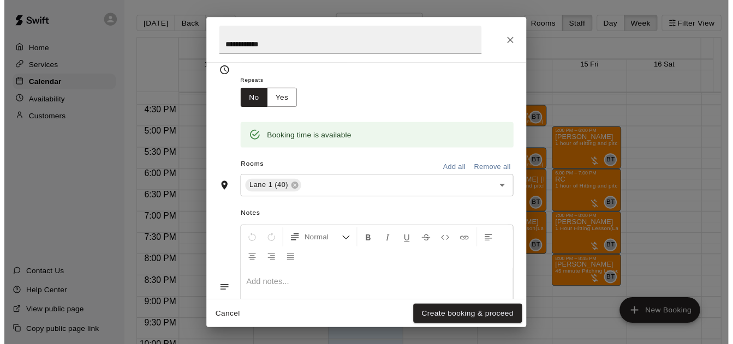
scroll to position [237, 0]
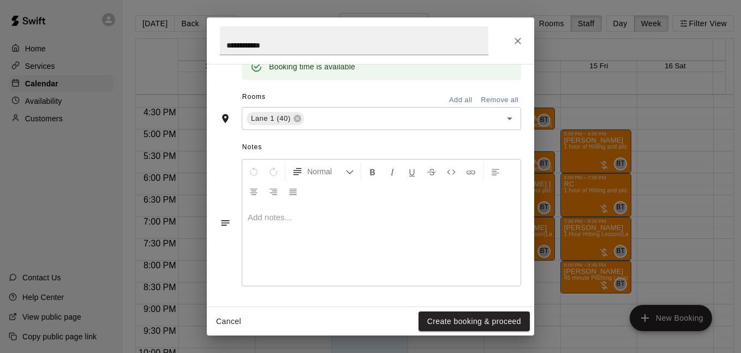
drag, startPoint x: 446, startPoint y: 321, endPoint x: 416, endPoint y: 228, distance: 97.5
click at [447, 321] on button "Create booking & proceed" at bounding box center [474, 321] width 111 height 20
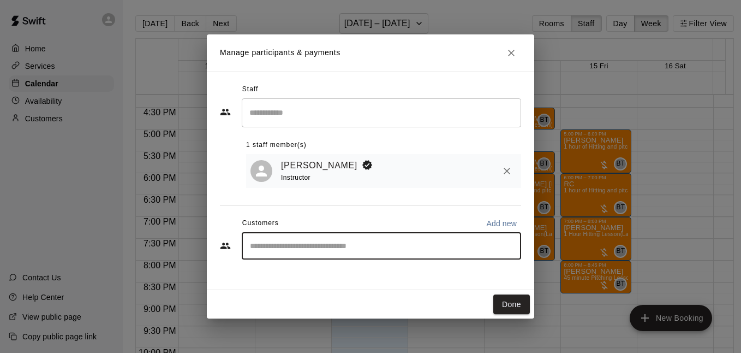
click at [369, 243] on input "Start typing to search customers..." at bounding box center [382, 245] width 270 height 11
type input "********"
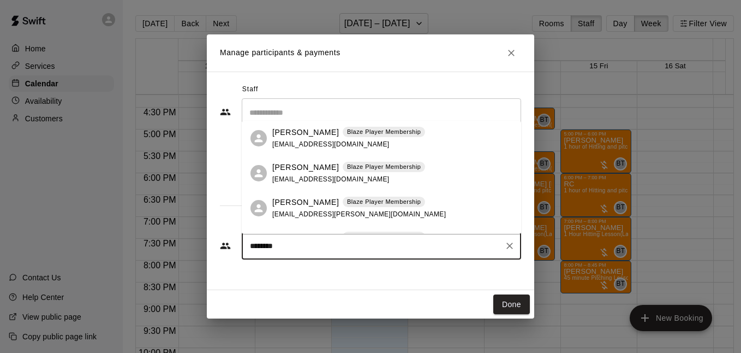
click at [370, 204] on p "Blaze Player Membership" at bounding box center [384, 201] width 74 height 9
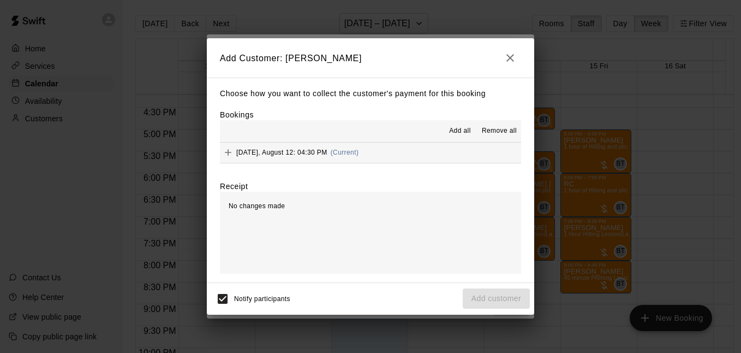
click at [434, 153] on button "[DATE], August 12: 04:30 PM (Current)" at bounding box center [370, 152] width 301 height 20
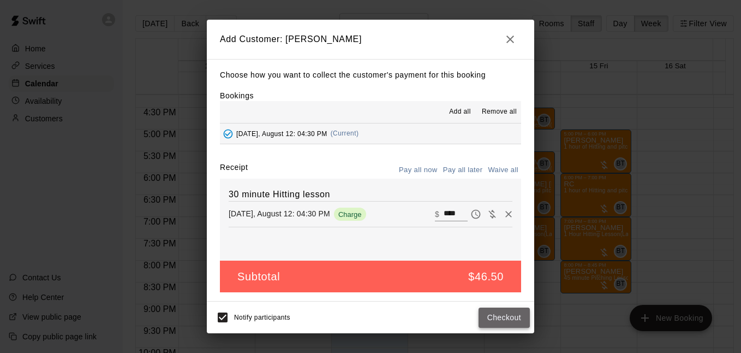
click at [503, 319] on button "Checkout" at bounding box center [504, 317] width 51 height 20
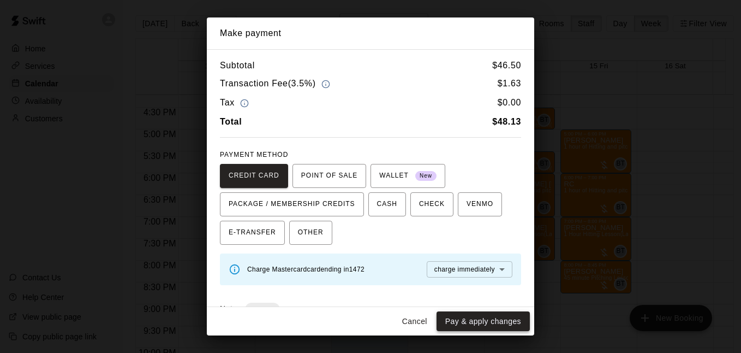
click at [461, 316] on button "Pay & apply changes" at bounding box center [483, 321] width 93 height 20
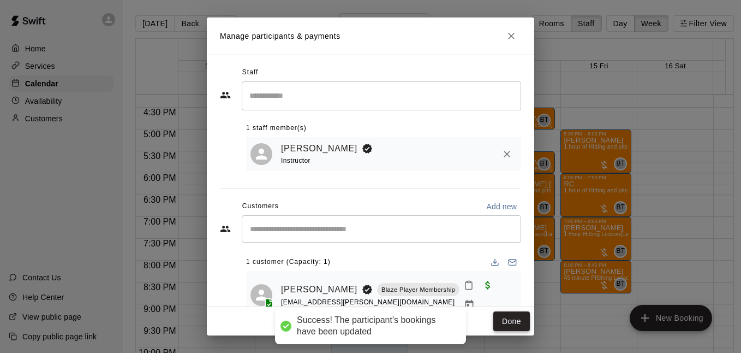
click at [511, 311] on div "Done" at bounding box center [370, 321] width 327 height 29
click at [514, 318] on button "Done" at bounding box center [511, 321] width 37 height 20
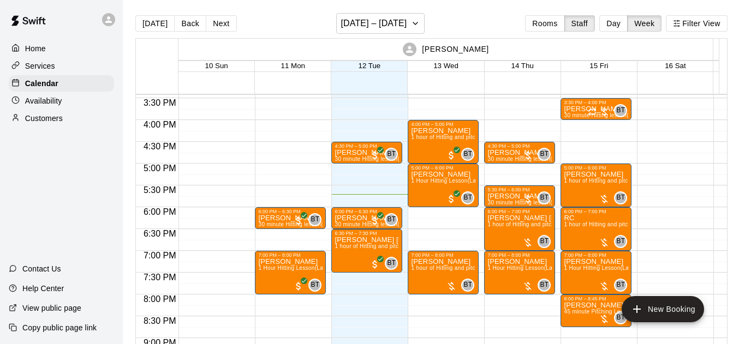
scroll to position [669, 0]
